Goal: Check status: Check status

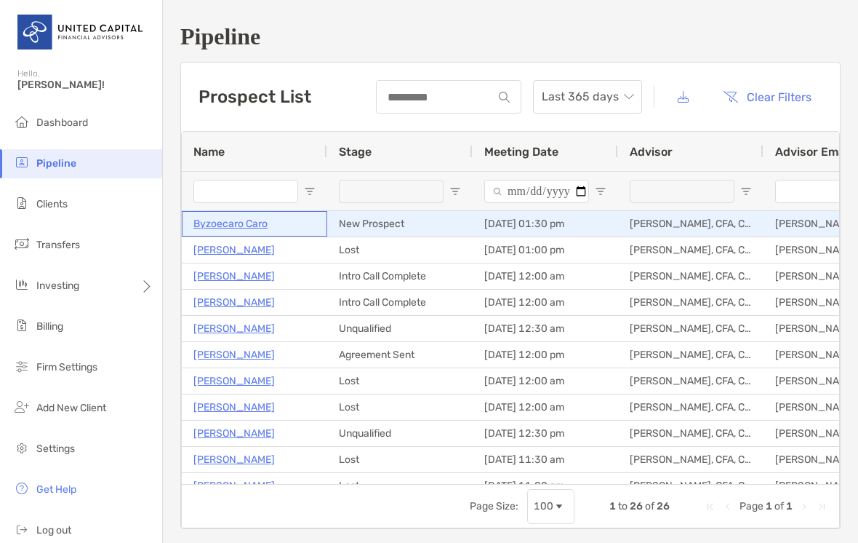
click at [233, 223] on p "Byzoecaro Caro" at bounding box center [230, 224] width 74 height 18
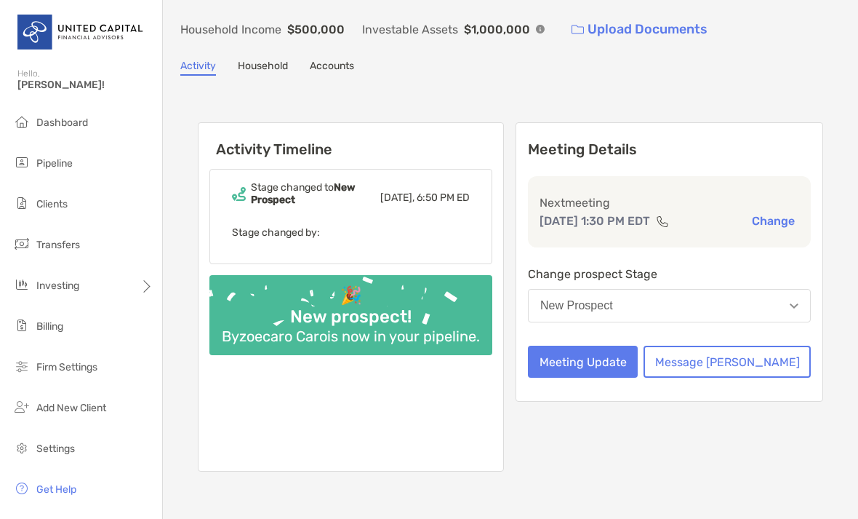
scroll to position [60, 0]
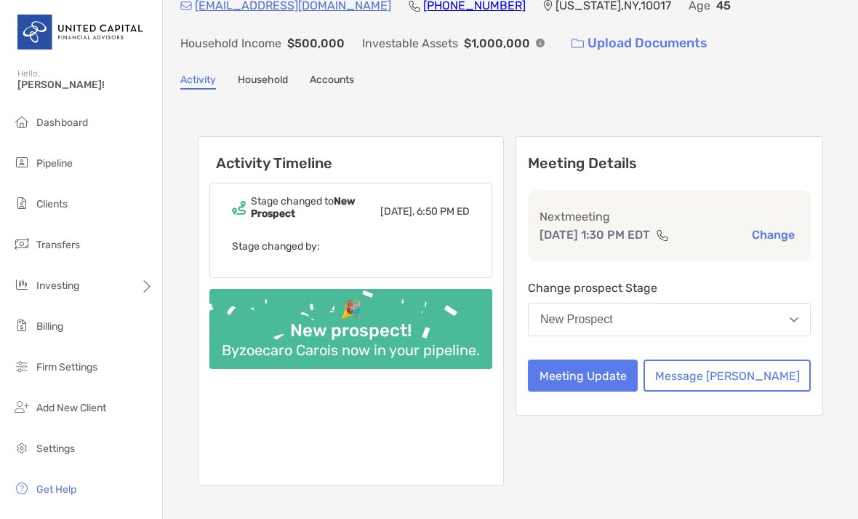
click at [278, 78] on link "Household" at bounding box center [263, 81] width 50 height 16
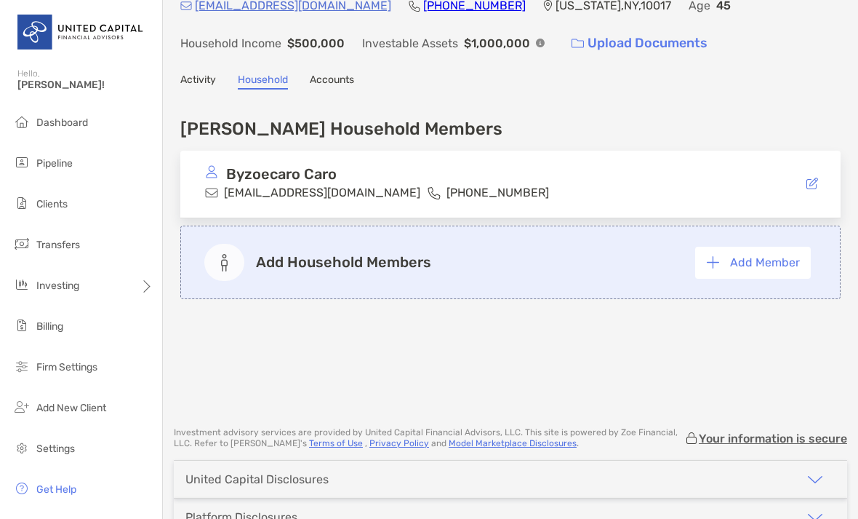
click at [335, 76] on link "Accounts" at bounding box center [332, 81] width 44 height 16
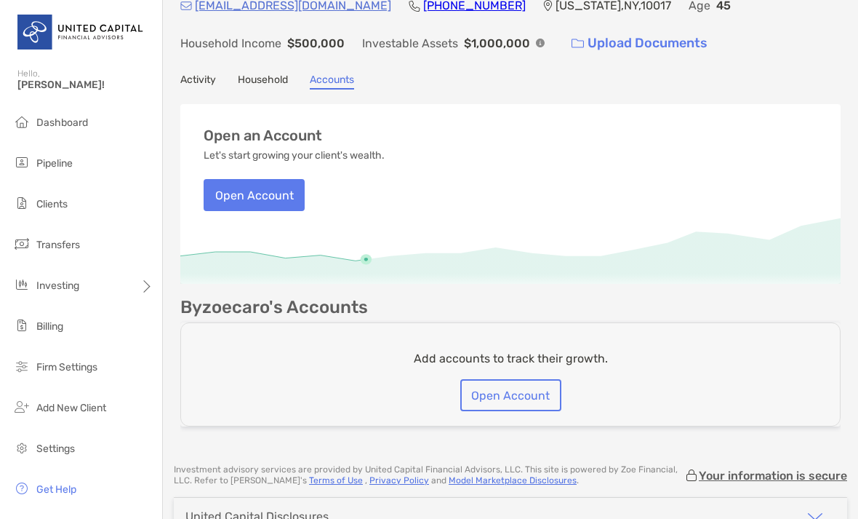
click at [193, 81] on link "Activity" at bounding box center [198, 81] width 36 height 16
